Goal: Entertainment & Leisure: Consume media (video, audio)

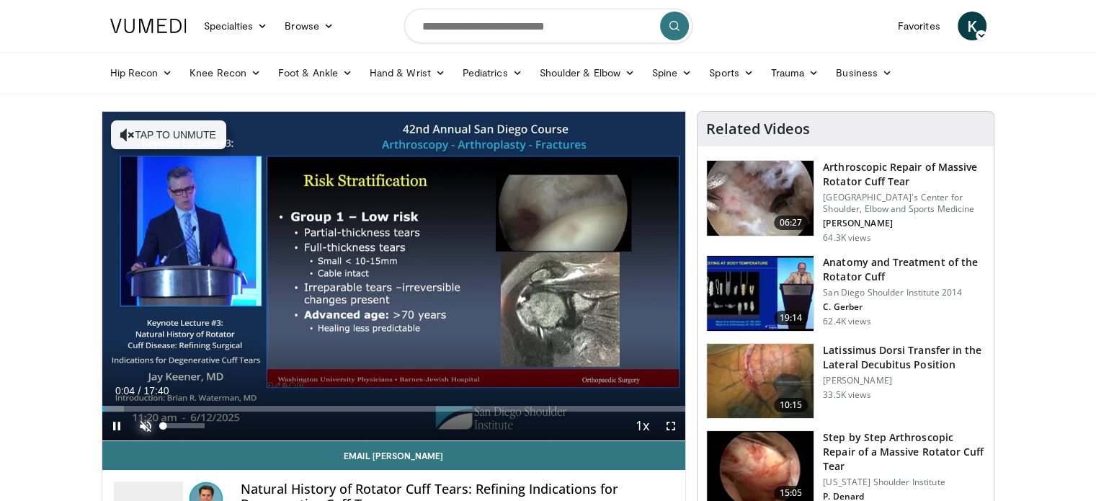
click at [147, 426] on span "Video Player" at bounding box center [145, 426] width 29 height 29
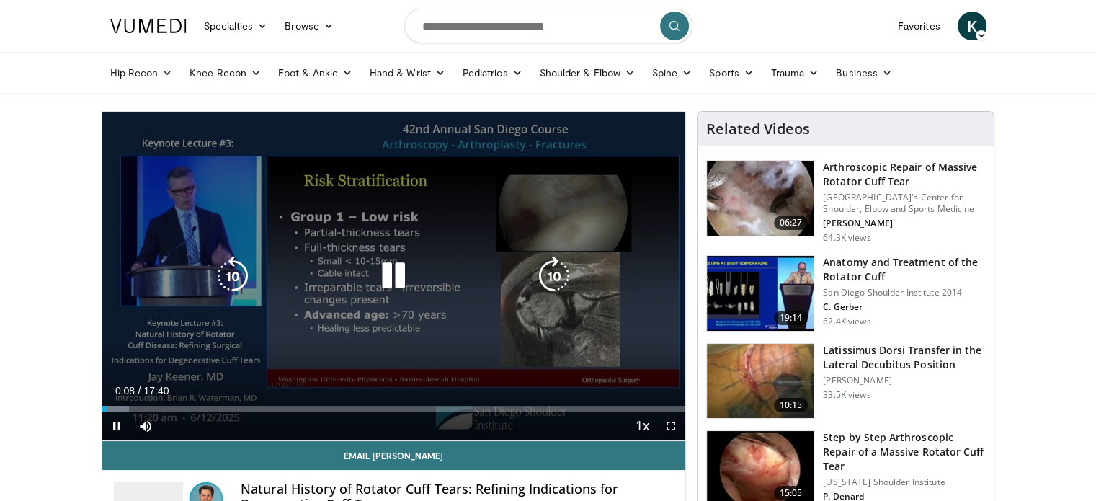
click at [396, 278] on icon "Video Player" at bounding box center [393, 276] width 40 height 40
click at [396, 273] on icon "Video Player" at bounding box center [393, 276] width 40 height 40
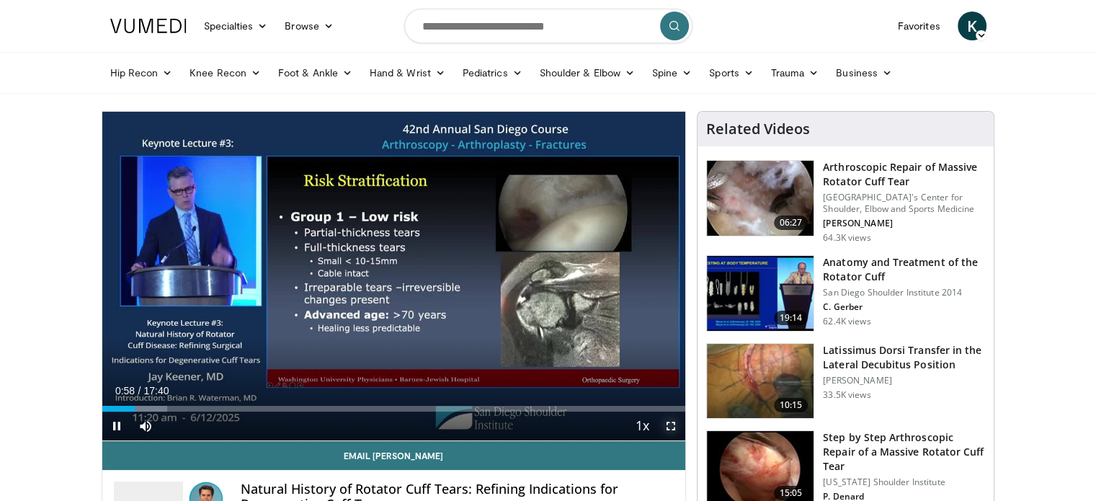
click at [672, 424] on span "Video Player" at bounding box center [671, 426] width 29 height 29
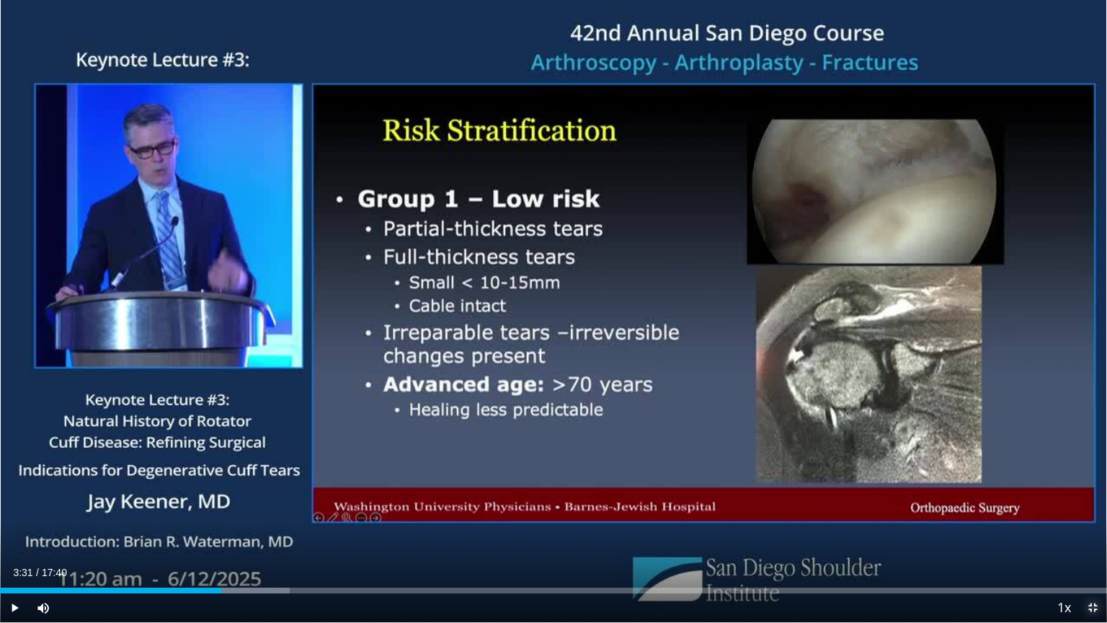
click at [1093, 500] on span "Video Player" at bounding box center [1092, 607] width 29 height 29
